Goal: Information Seeking & Learning: Compare options

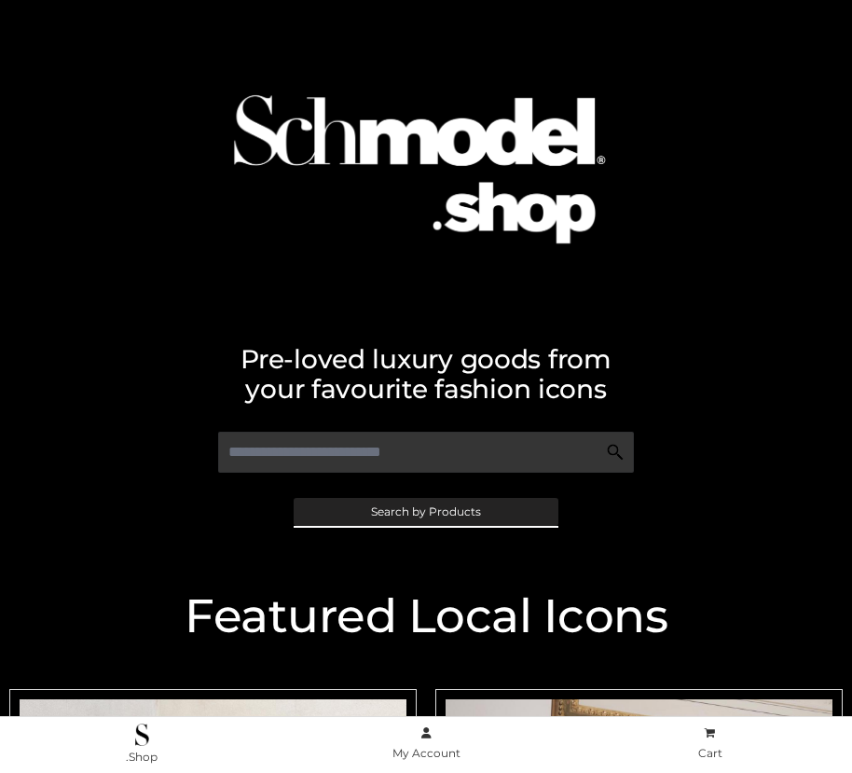
click at [425, 511] on span "Search by Products" at bounding box center [426, 511] width 110 height 11
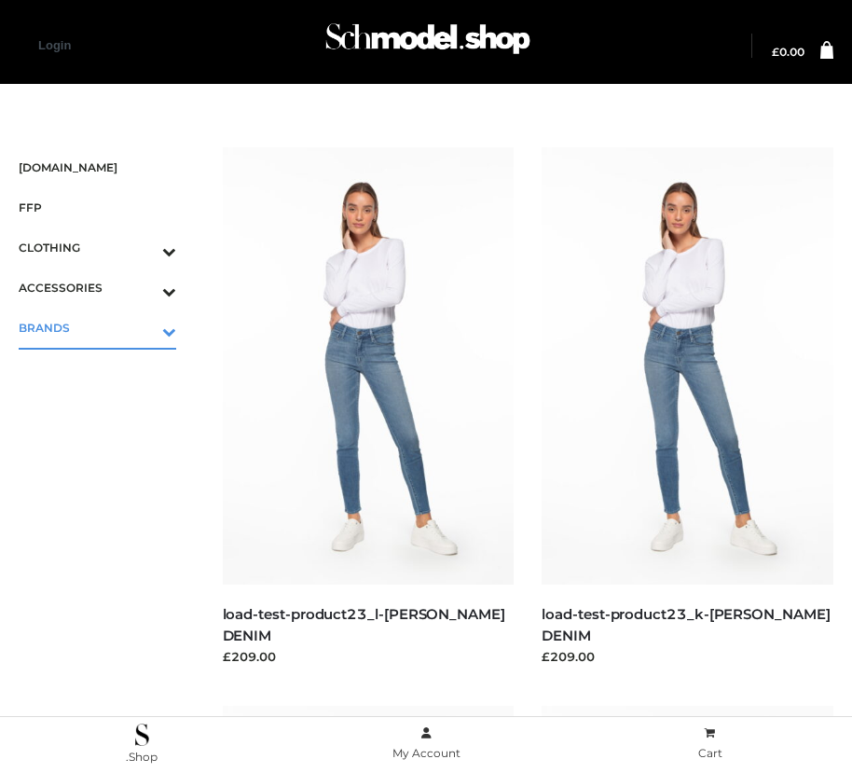
click at [143, 327] on icon "Toggle Submenu" at bounding box center [71, 331] width 209 height 21
click at [106, 407] on span "PARKERSMITH" at bounding box center [106, 407] width 139 height 21
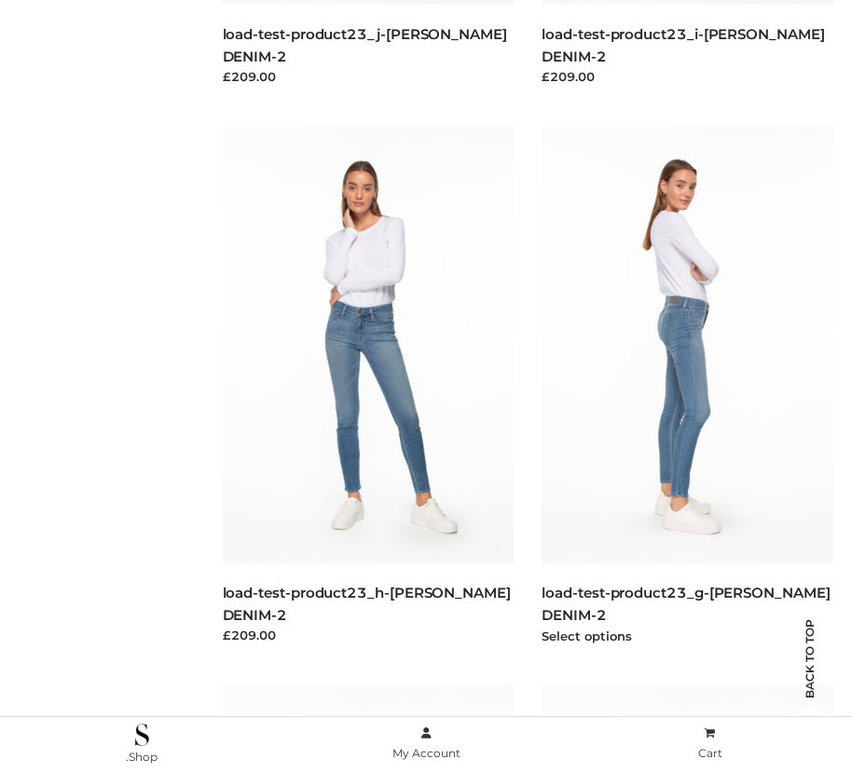
click at [687, 386] on img at bounding box center [688, 344] width 292 height 437
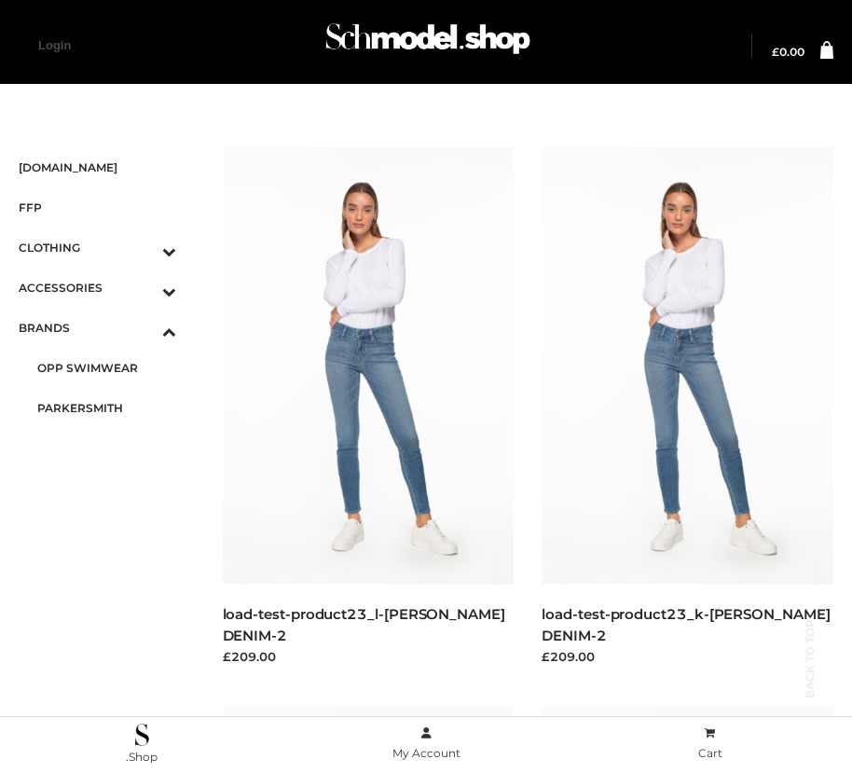
scroll to position [21, 0]
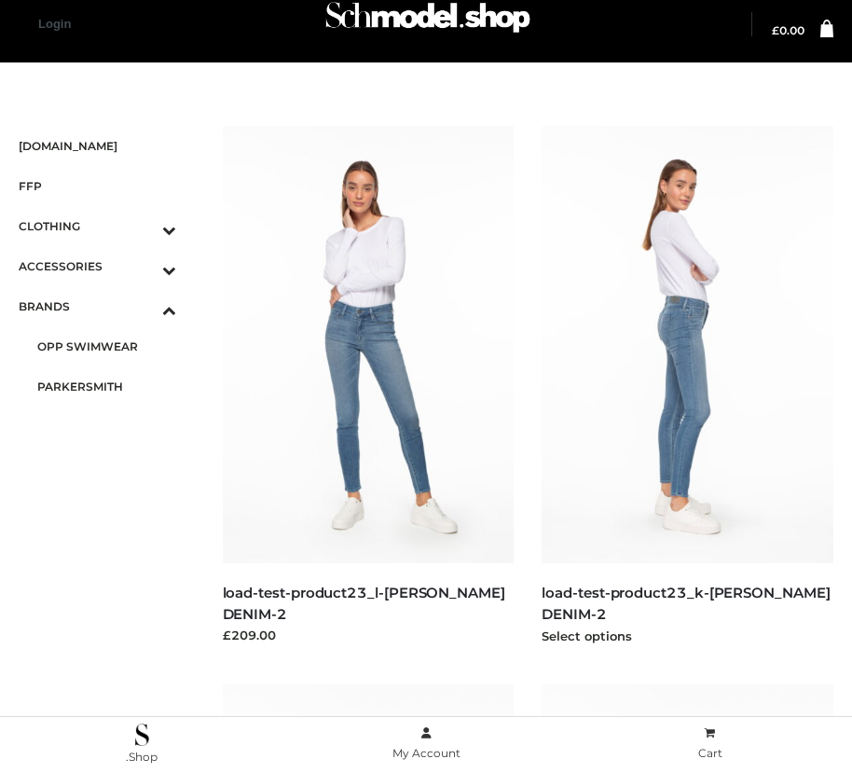
click at [687, 386] on img at bounding box center [688, 344] width 292 height 437
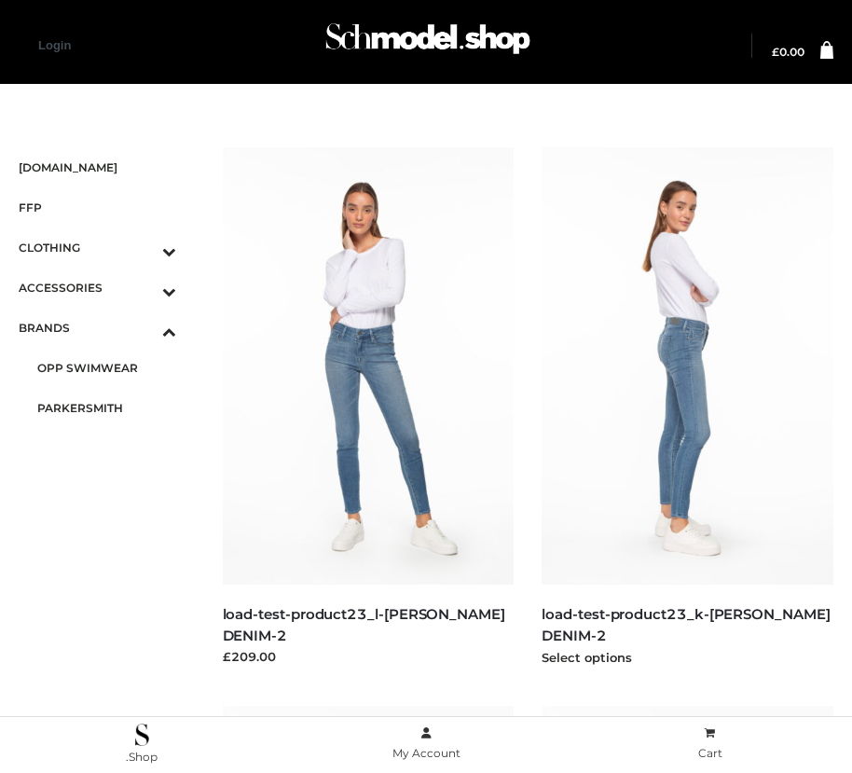
scroll to position [1138, 0]
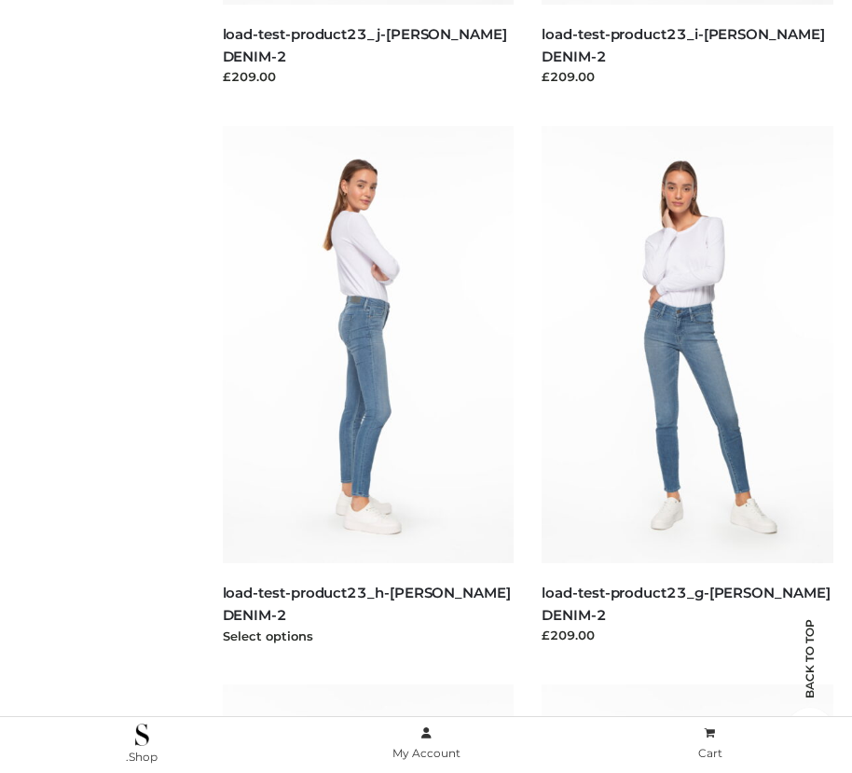
click at [367, 386] on img at bounding box center [369, 344] width 292 height 437
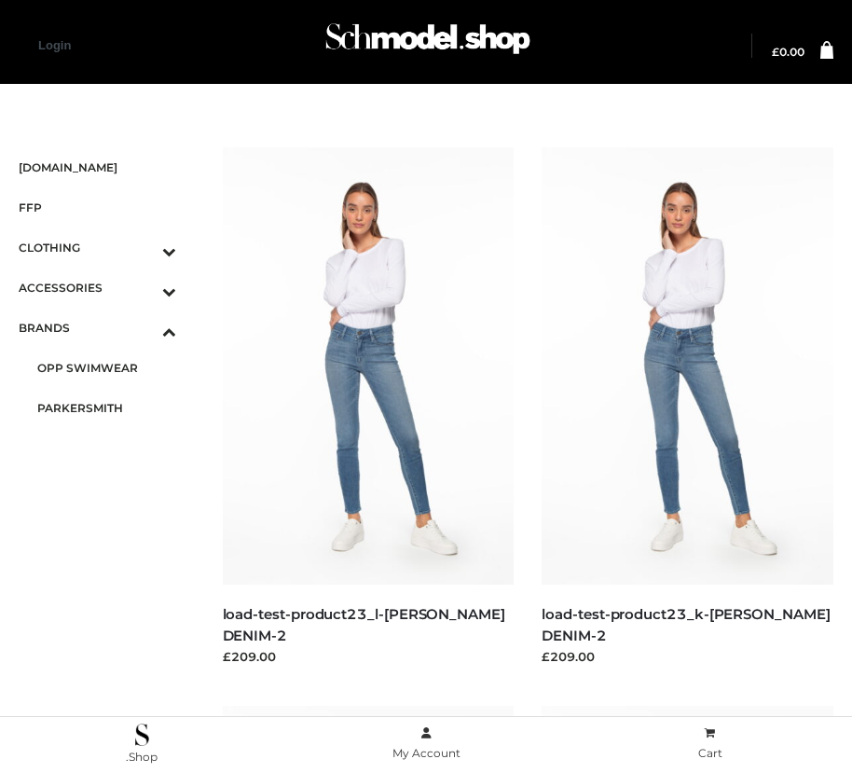
scroll to position [580, 0]
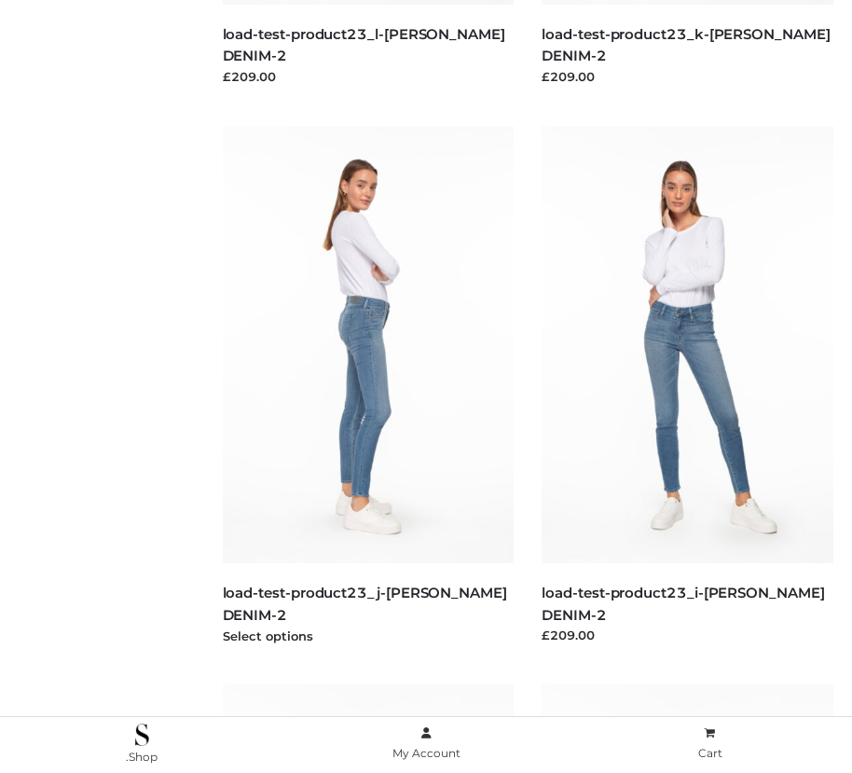
click at [367, 386] on img at bounding box center [369, 344] width 292 height 437
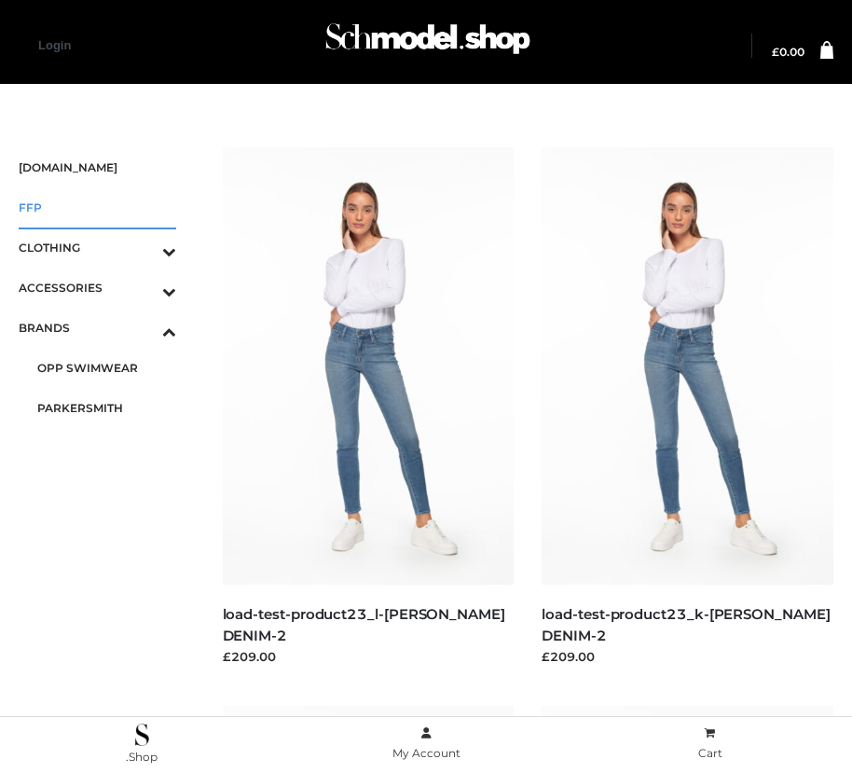
click at [97, 207] on span "FFP" at bounding box center [98, 207] width 158 height 21
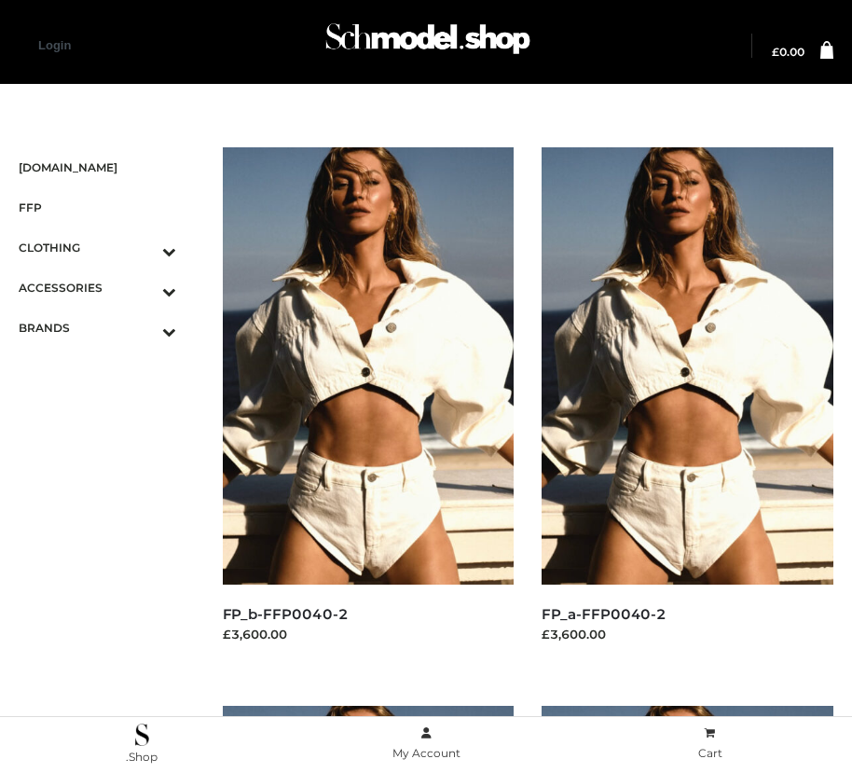
scroll to position [580, 0]
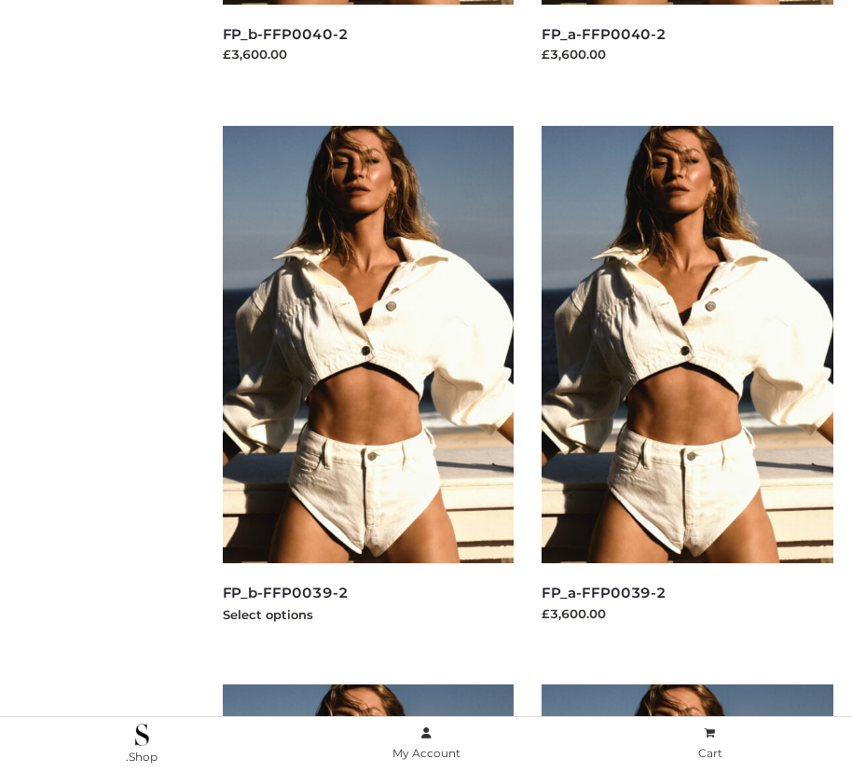
click at [367, 386] on img at bounding box center [369, 344] width 292 height 437
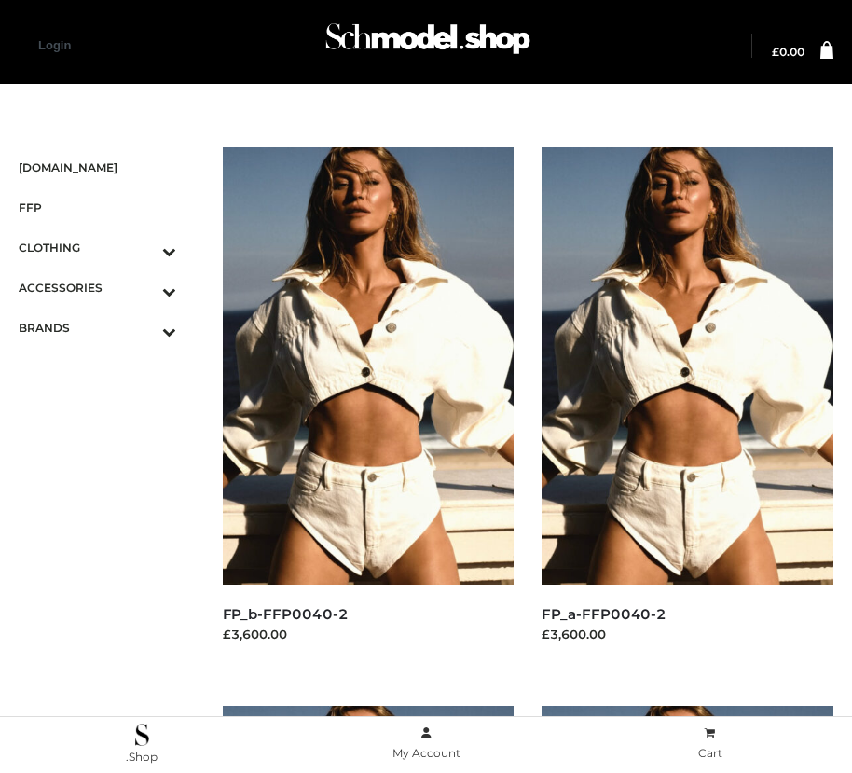
scroll to position [1697, 0]
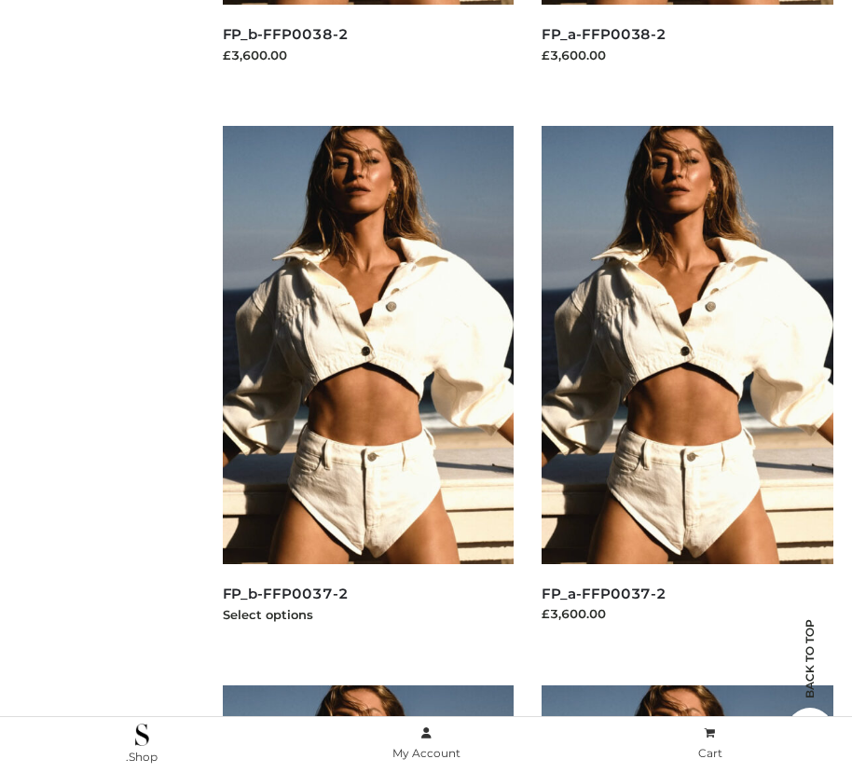
click at [367, 386] on img at bounding box center [369, 344] width 292 height 437
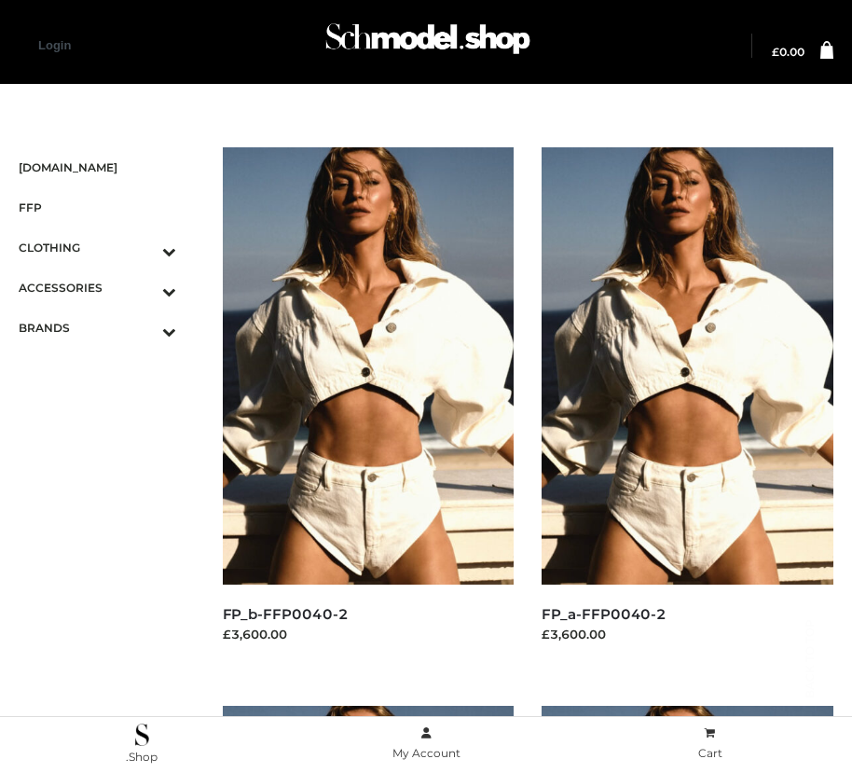
scroll to position [2814, 0]
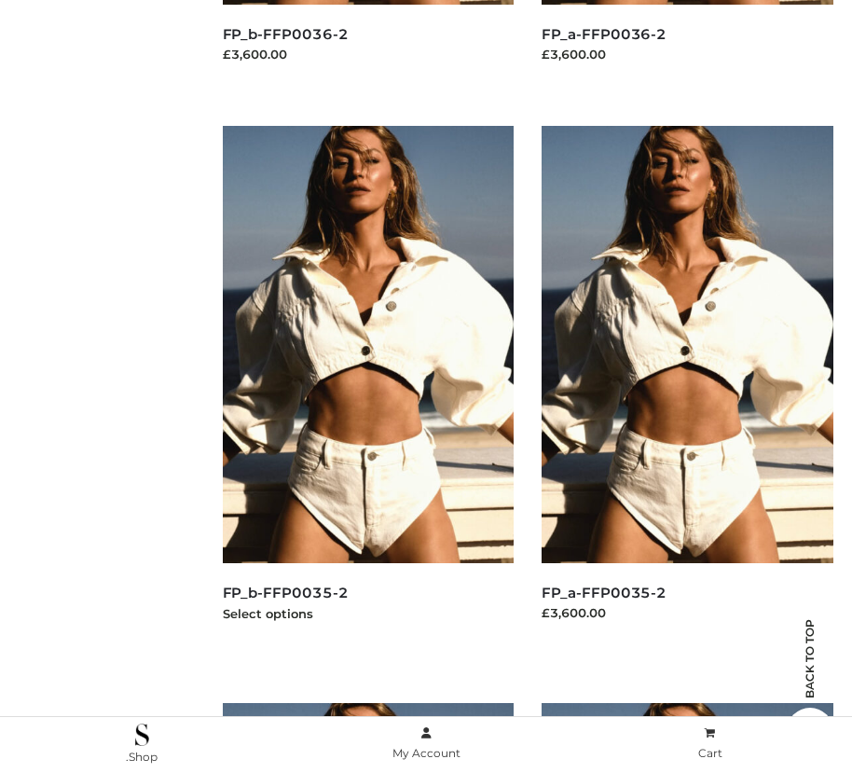
click at [367, 386] on img at bounding box center [369, 344] width 292 height 437
click at [687, 386] on img at bounding box center [688, 344] width 292 height 437
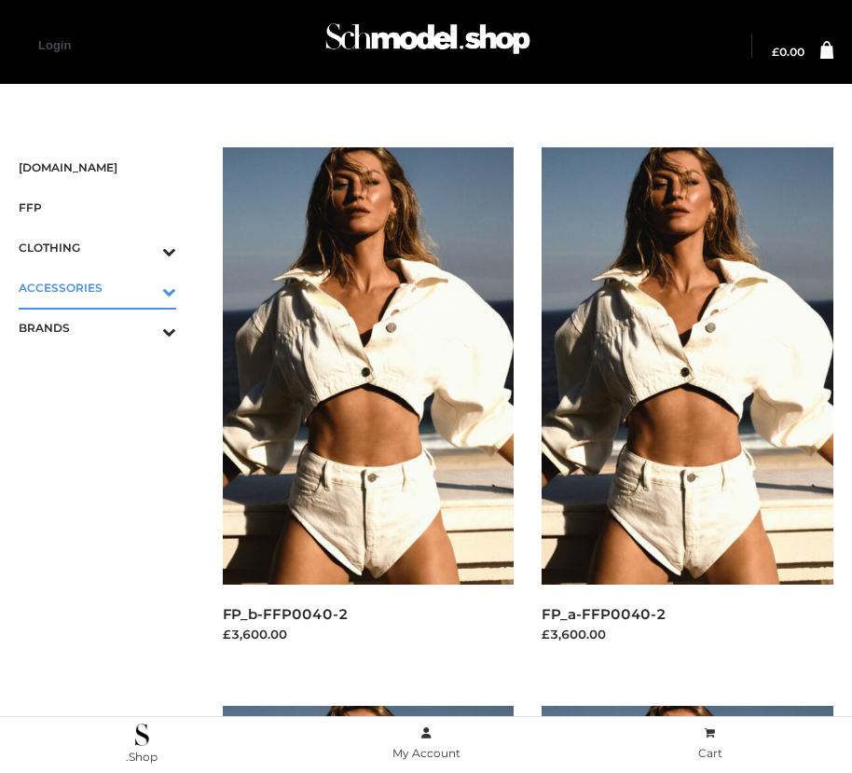
click at [143, 287] on icon "Toggle Submenu" at bounding box center [71, 291] width 209 height 21
click at [106, 327] on span "BAGS" at bounding box center [106, 327] width 139 height 21
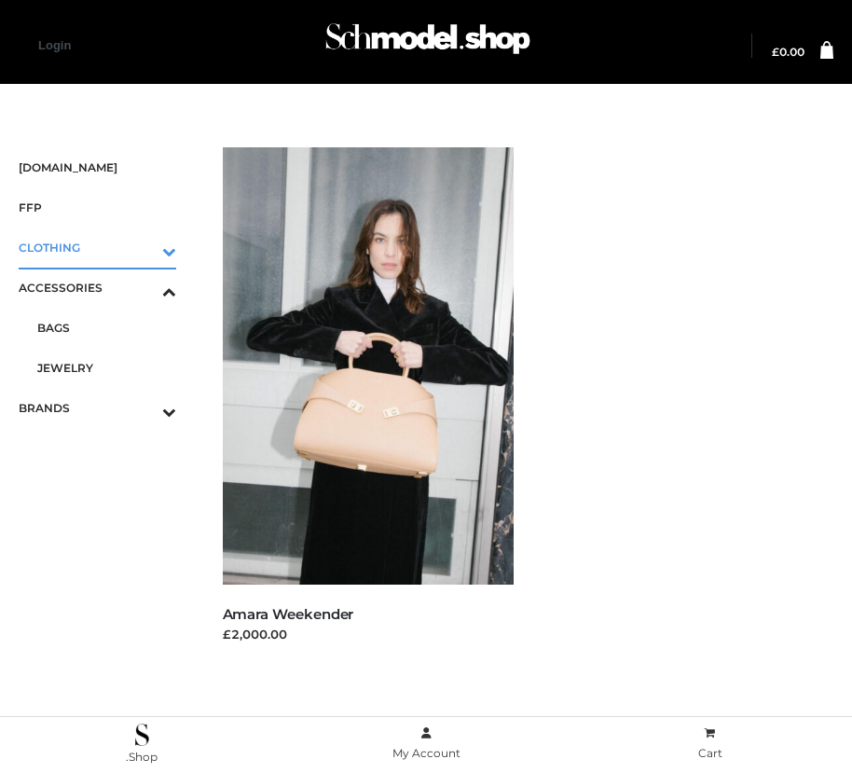
click at [143, 247] on icon "Toggle Submenu" at bounding box center [71, 251] width 209 height 21
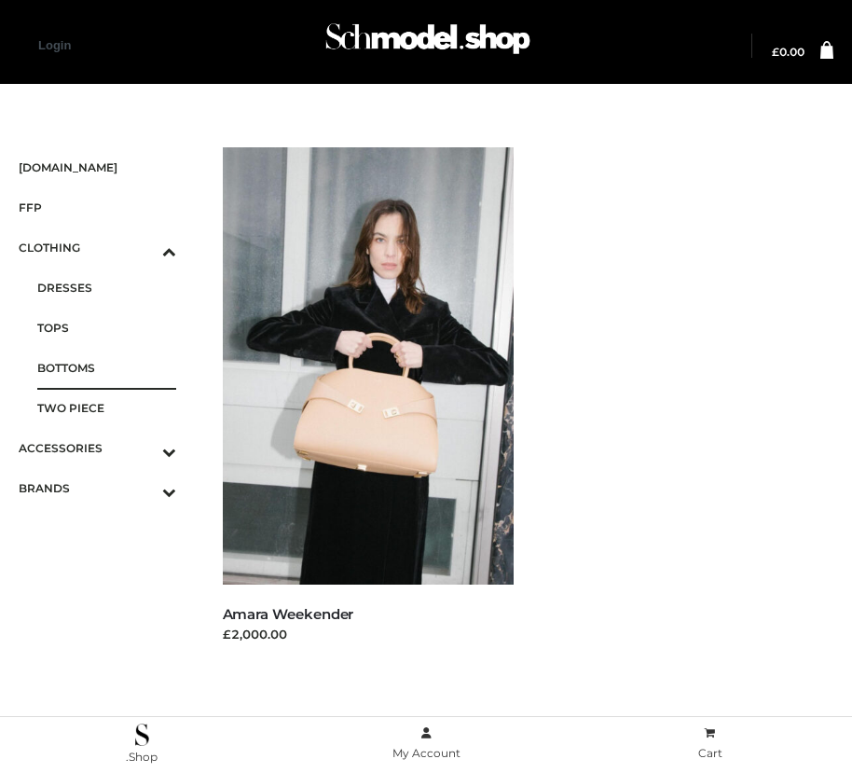
click at [106, 367] on span "BOTTOMS" at bounding box center [106, 367] width 139 height 21
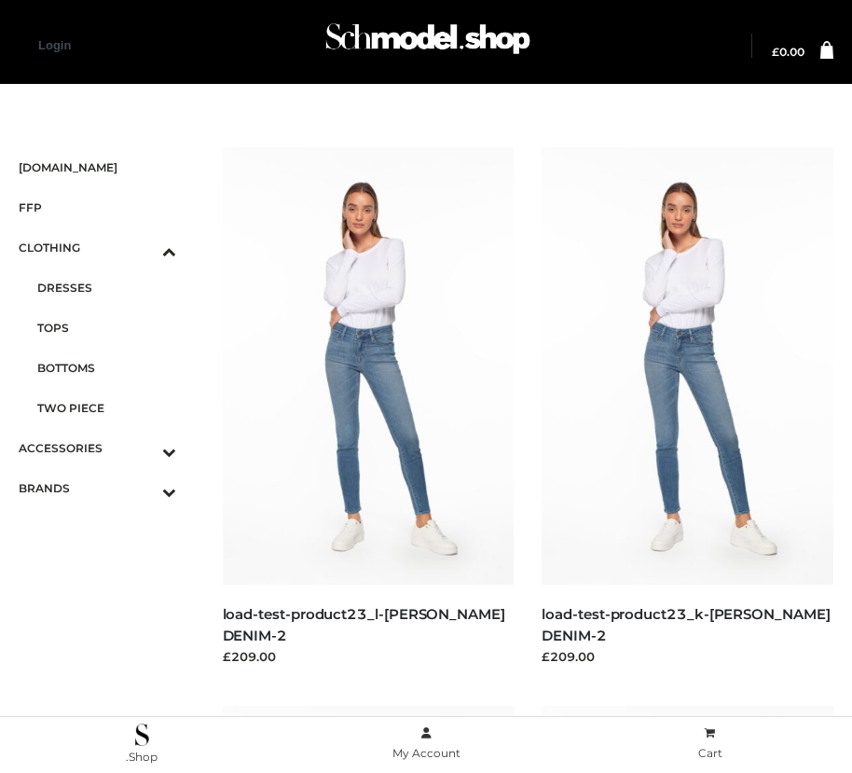
scroll to position [580, 0]
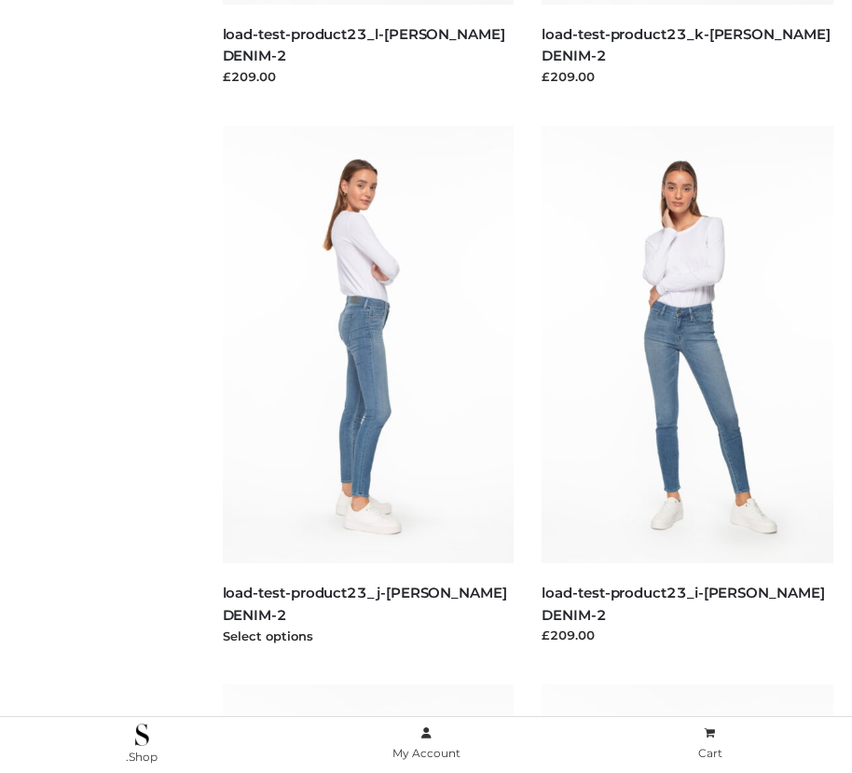
click at [367, 386] on img at bounding box center [369, 344] width 292 height 437
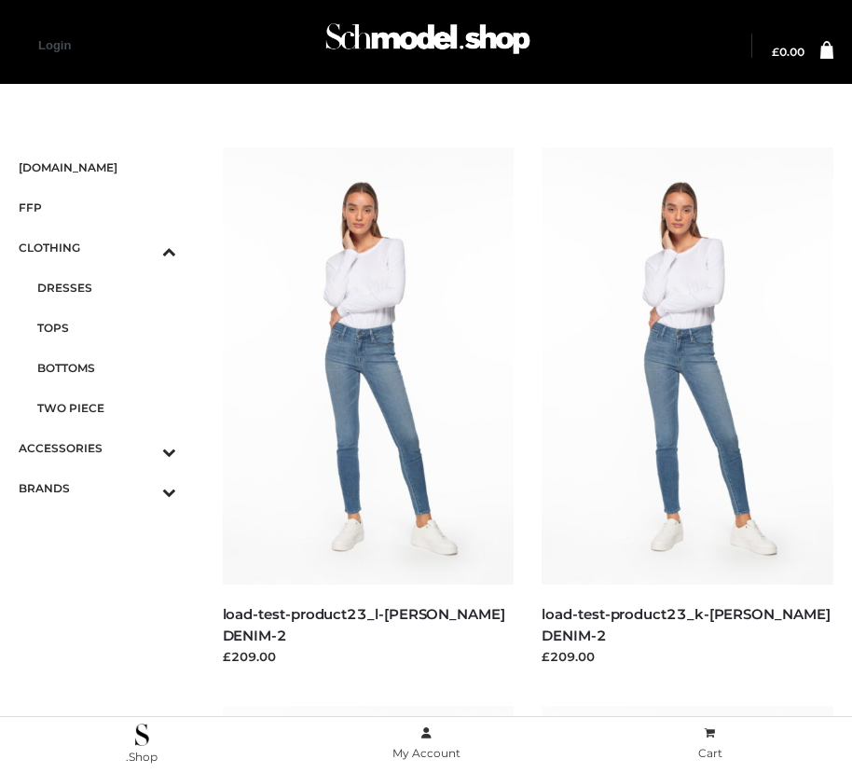
scroll to position [1697, 0]
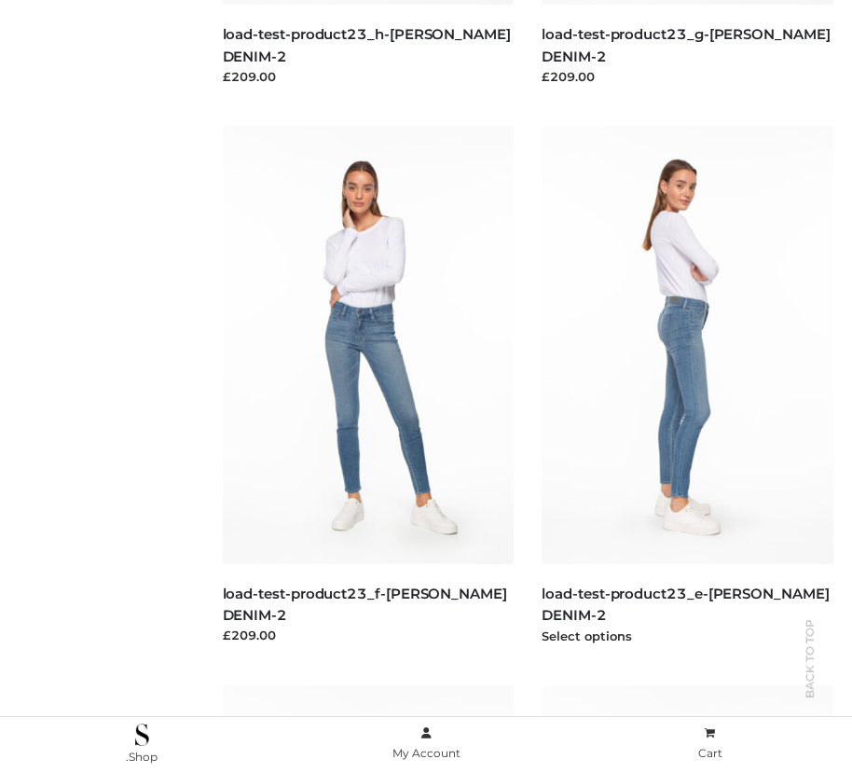
click at [687, 386] on img at bounding box center [688, 344] width 292 height 437
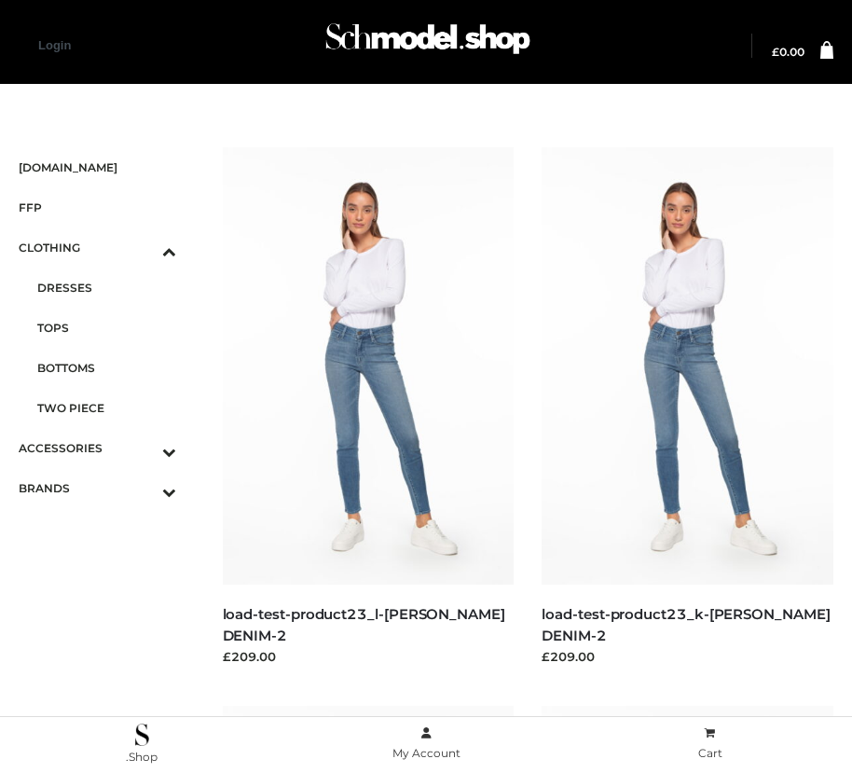
scroll to position [2256, 0]
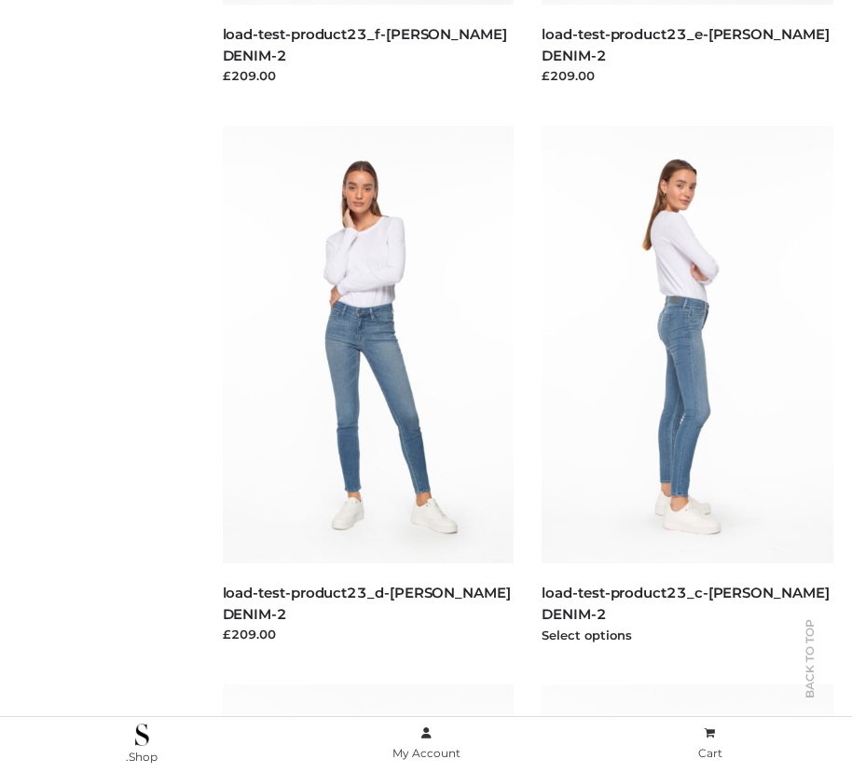
click at [687, 386] on img at bounding box center [688, 344] width 292 height 437
